Goal: Task Accomplishment & Management: Manage account settings

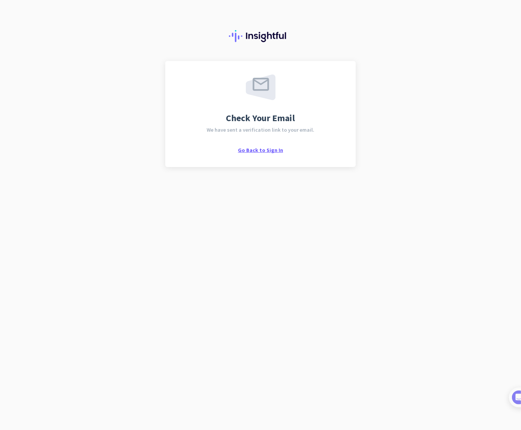
click at [257, 149] on span "Go Back to Sign In" at bounding box center [260, 150] width 45 height 7
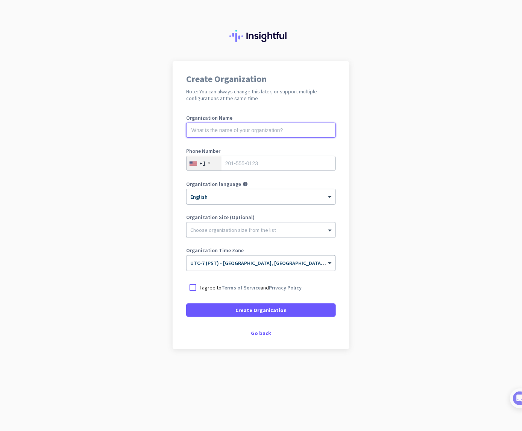
click at [241, 130] on input "text" at bounding box center [261, 130] width 150 height 15
type input "[PERSON_NAME]"
type input "4086059266"
click at [194, 289] on div at bounding box center [193, 288] width 14 height 14
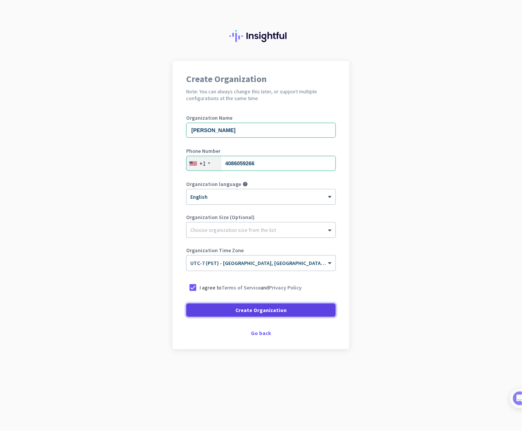
click at [260, 309] on span "Create Organization" at bounding box center [261, 310] width 51 height 8
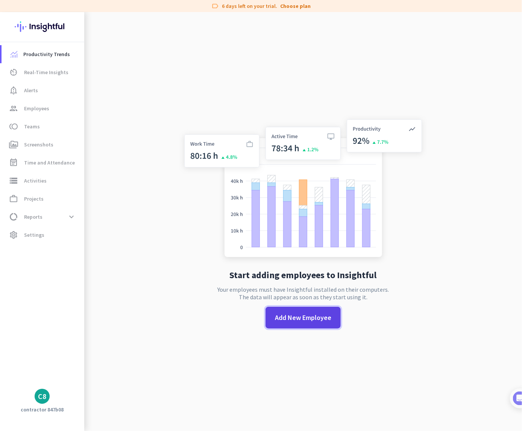
click at [307, 319] on span "Add New Employee" at bounding box center [303, 318] width 56 height 10
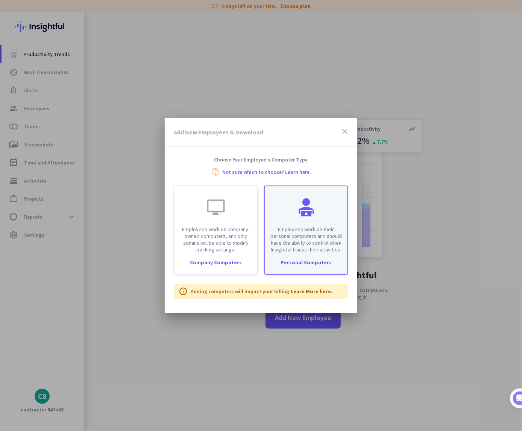
click at [328, 244] on p "Employees work on their personal computers and should have the ability to contr…" at bounding box center [306, 239] width 74 height 27
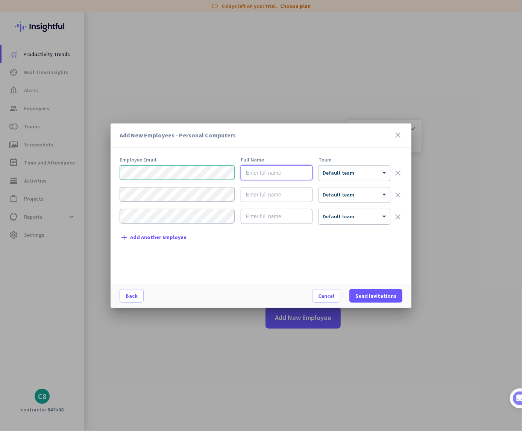
click at [291, 173] on input "text" at bounding box center [277, 172] width 72 height 15
type input "[PERSON_NAME]"
click at [387, 172] on span at bounding box center [385, 173] width 9 height 6
click at [370, 178] on div "× Default team" at bounding box center [354, 173] width 71 height 15
click at [377, 291] on span at bounding box center [376, 296] width 53 height 18
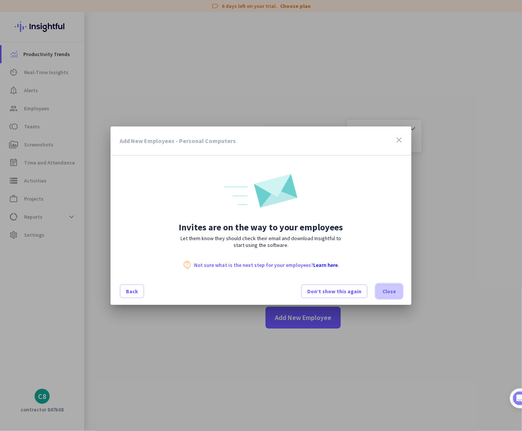
click at [388, 290] on span "Close" at bounding box center [390, 291] width 14 height 8
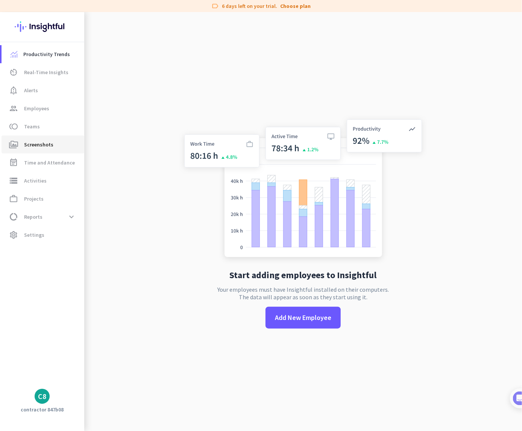
click at [56, 143] on span "perm_media Screenshots" at bounding box center [43, 144] width 71 height 9
